Goal: Information Seeking & Learning: Learn about a topic

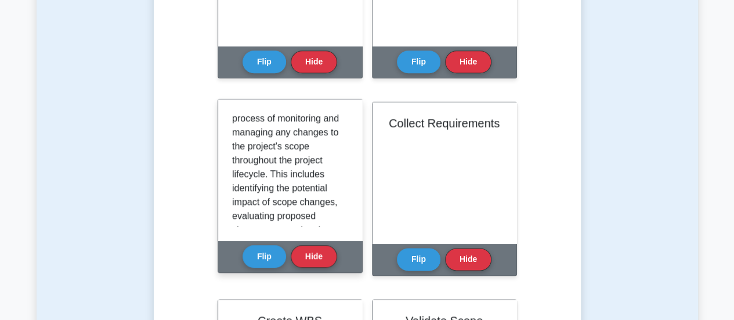
scroll to position [58, 0]
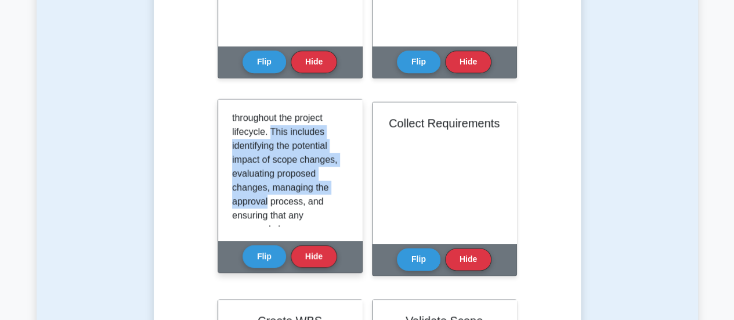
drag, startPoint x: 299, startPoint y: 95, endPoint x: 330, endPoint y: 155, distance: 67.5
click at [330, 155] on p "Scope Control is the process of monitoring and managing any changes to the proj…" at bounding box center [287, 312] width 111 height 515
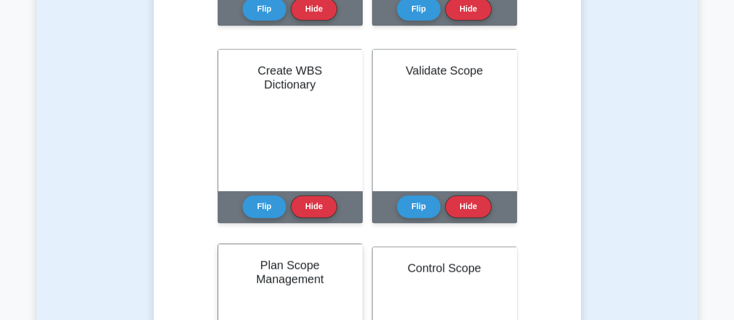
scroll to position [818, 0]
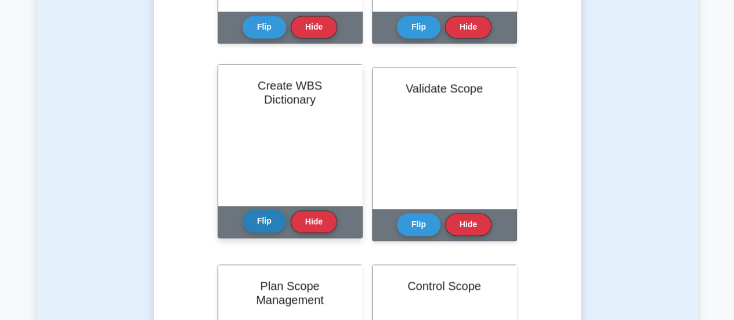
click at [270, 210] on button "Flip" at bounding box center [265, 221] width 44 height 23
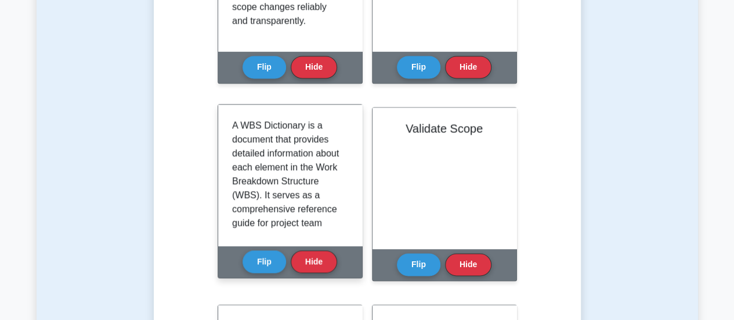
scroll to position [760, 0]
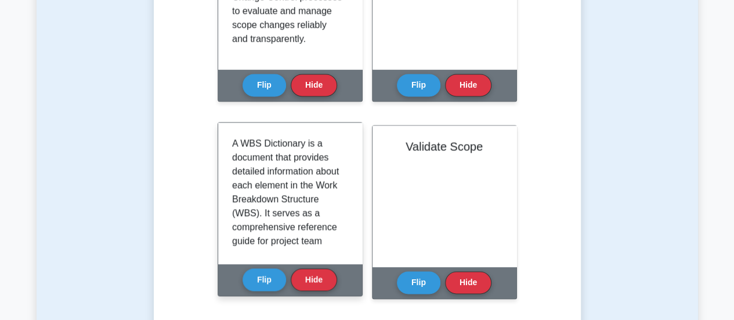
drag, startPoint x: 234, startPoint y: 88, endPoint x: 244, endPoint y: 89, distance: 9.4
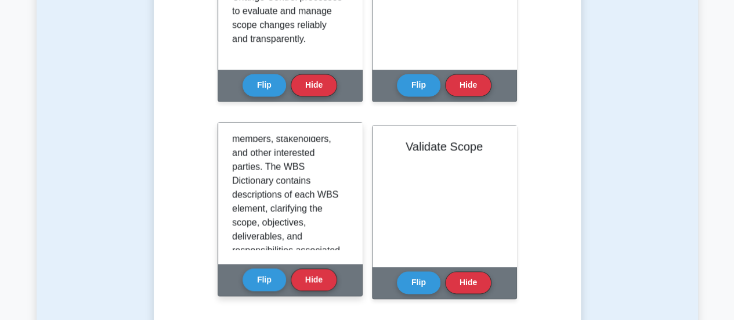
scroll to position [58, 0]
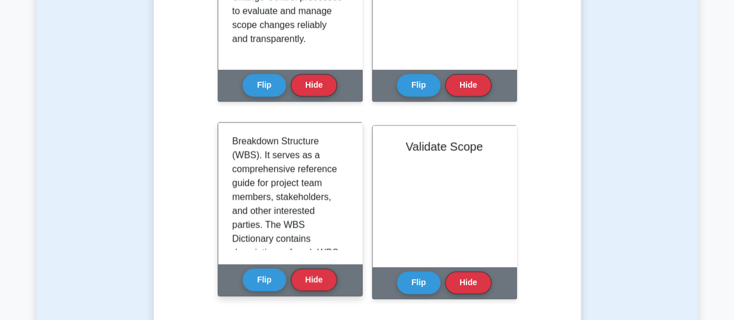
click at [252, 127] on p "A WBS Dictionary is a document that provides detailed information about each el…" at bounding box center [287, 287] width 111 height 418
click at [252, 128] on p "A WBS Dictionary is a document that provides detailed information about each el…" at bounding box center [287, 287] width 111 height 418
click at [283, 128] on p "A WBS Dictionary is a document that provides detailed information about each el…" at bounding box center [287, 287] width 111 height 418
click at [254, 156] on p "A WBS Dictionary is a document that provides detailed information about each el…" at bounding box center [287, 287] width 111 height 418
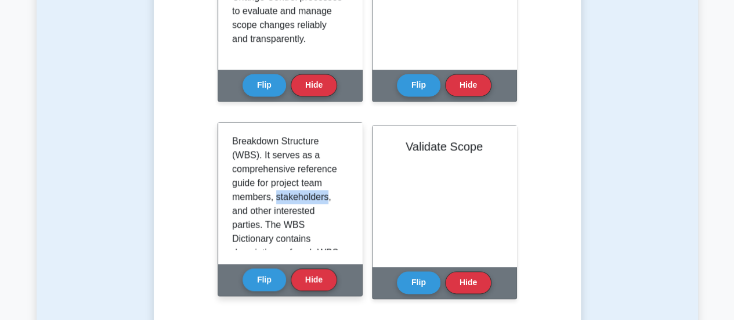
click at [254, 156] on p "A WBS Dictionary is a document that provides detailed information about each el…" at bounding box center [287, 287] width 111 height 418
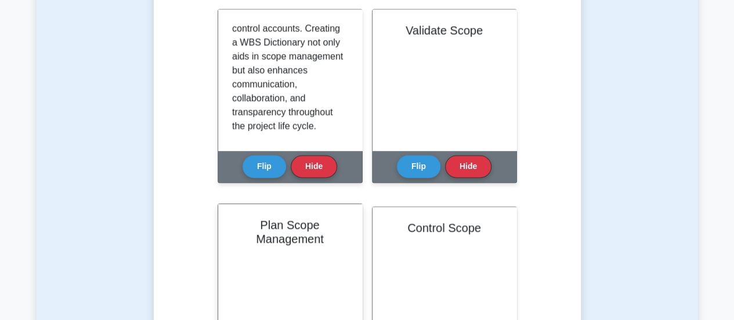
scroll to position [232, 0]
